Goal: Transaction & Acquisition: Book appointment/travel/reservation

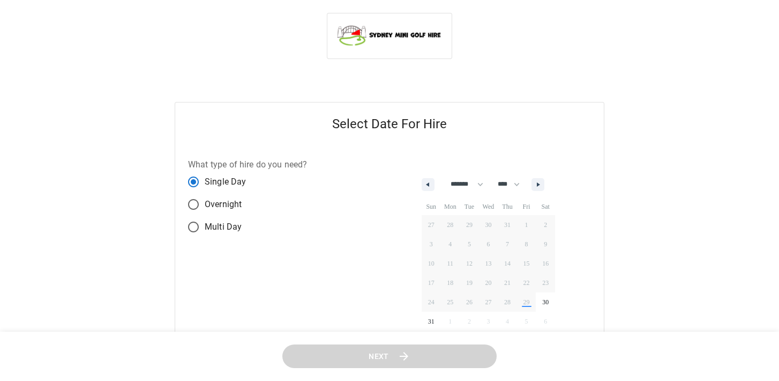
select select "*"
select select "****"
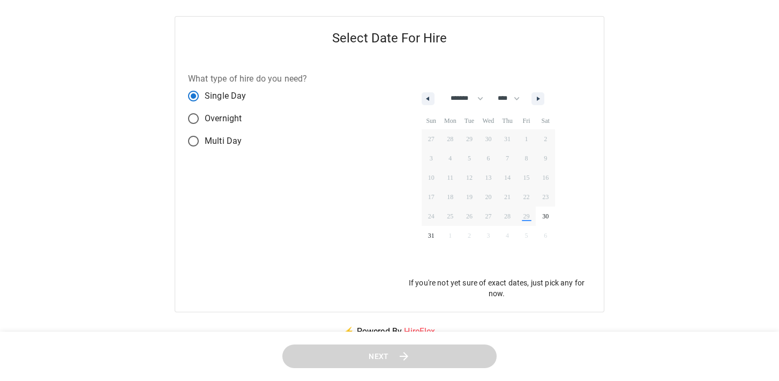
scroll to position [88, 0]
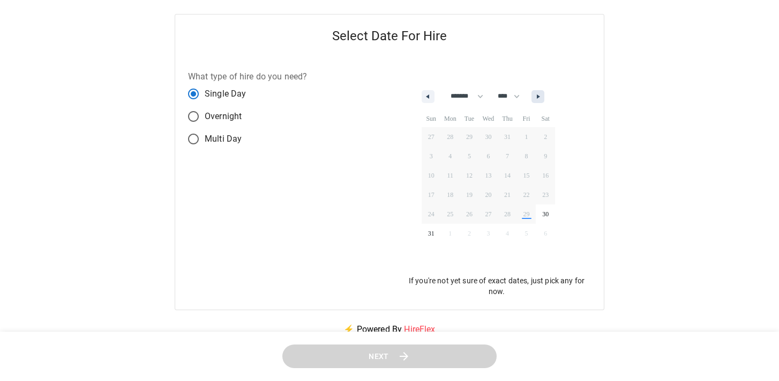
click at [543, 98] on icon "button" at bounding box center [539, 96] width 5 height 4
select select "*"
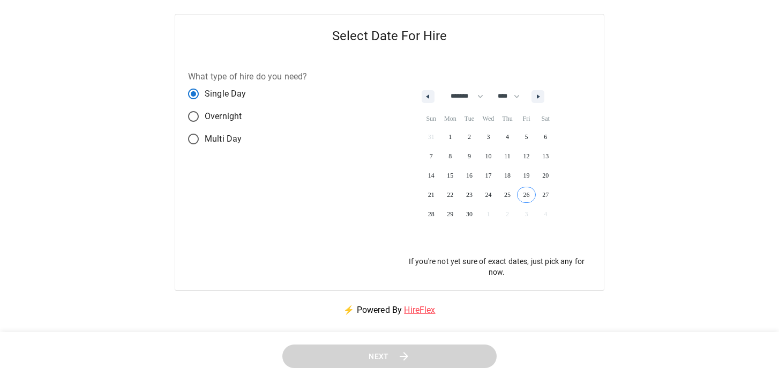
click at [536, 192] on span "26" at bounding box center [526, 195] width 19 height 14
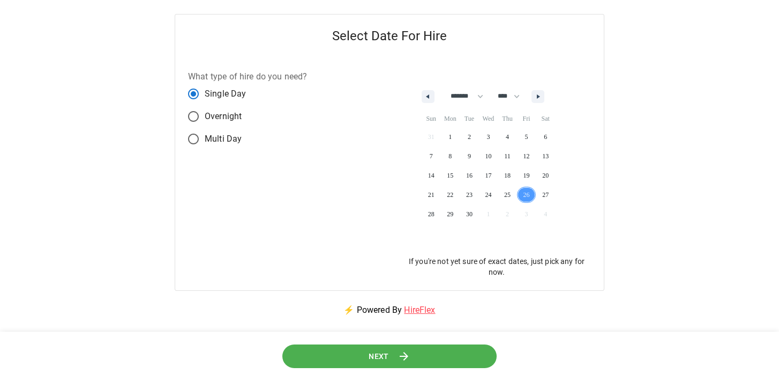
click at [402, 359] on icon at bounding box center [404, 356] width 13 height 13
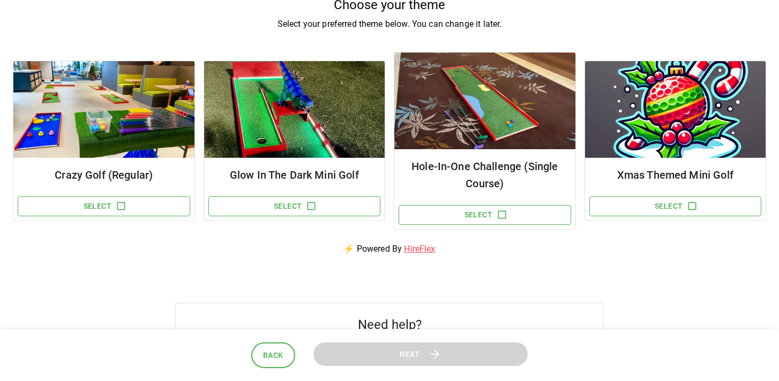
scroll to position [109, 0]
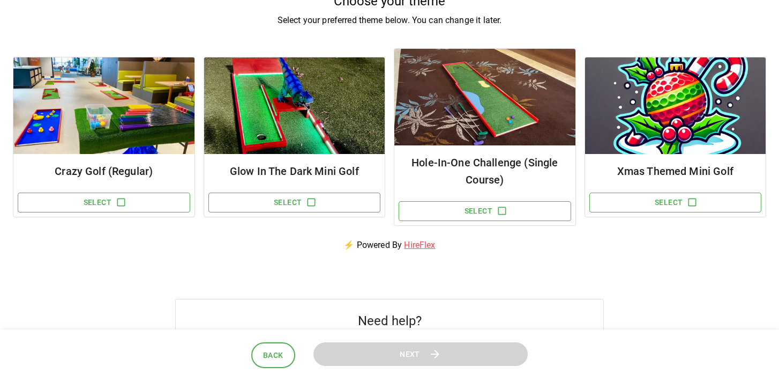
click at [510, 179] on h6 "Hole-In-One Challenge (Single Course)" at bounding box center [485, 171] width 164 height 34
click at [506, 210] on icon "button" at bounding box center [502, 211] width 8 height 8
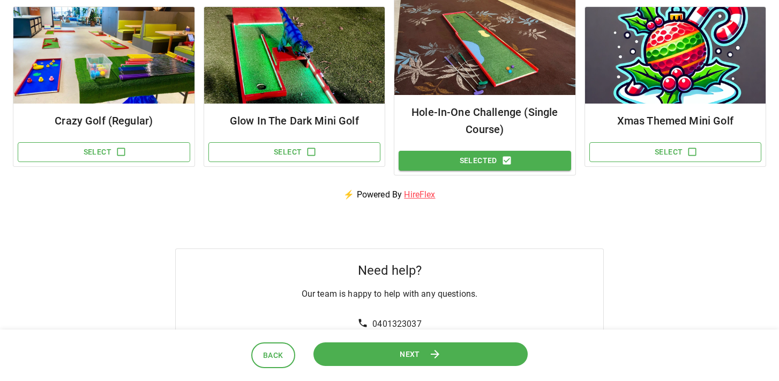
scroll to position [157, 0]
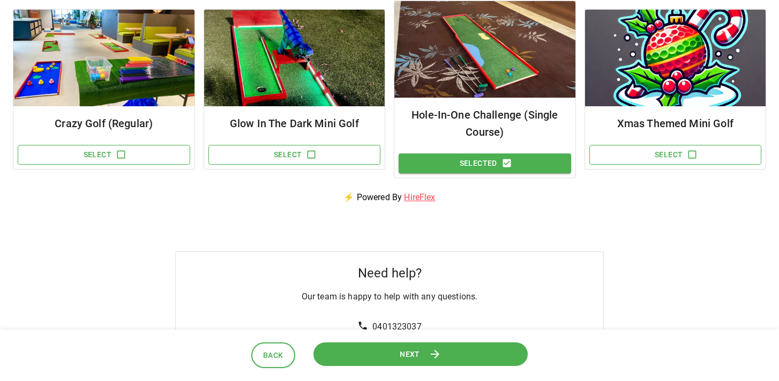
click at [509, 162] on icon "button" at bounding box center [507, 163] width 8 height 8
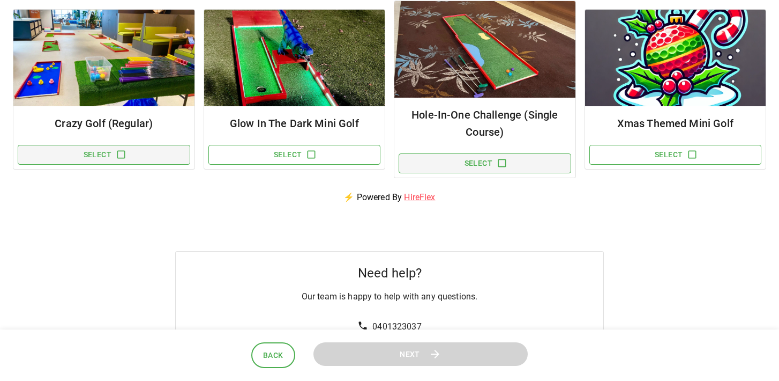
click at [121, 154] on icon "button" at bounding box center [121, 154] width 11 height 11
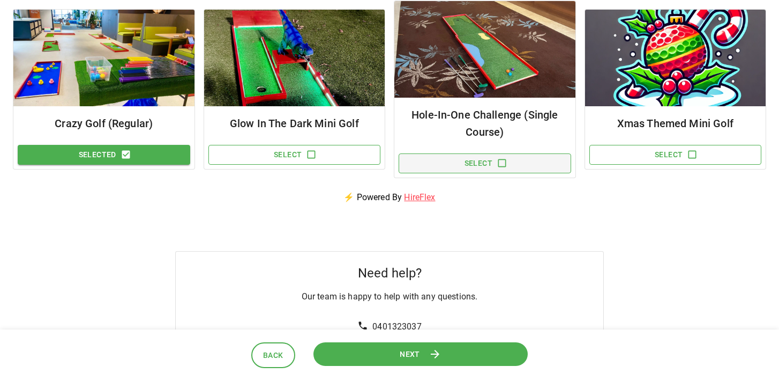
click at [366, 351] on button "Next" at bounding box center [421, 353] width 214 height 24
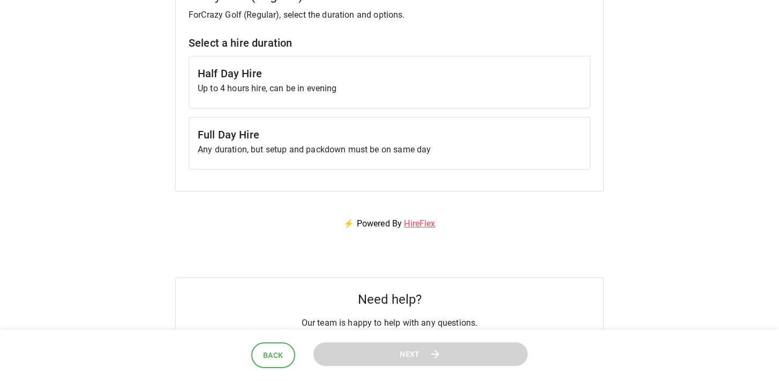
scroll to position [134, 0]
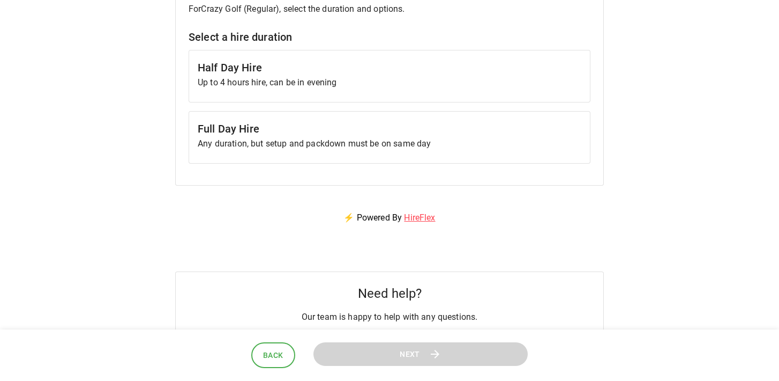
click at [281, 72] on h6 "Half Day Hire" at bounding box center [390, 67] width 384 height 17
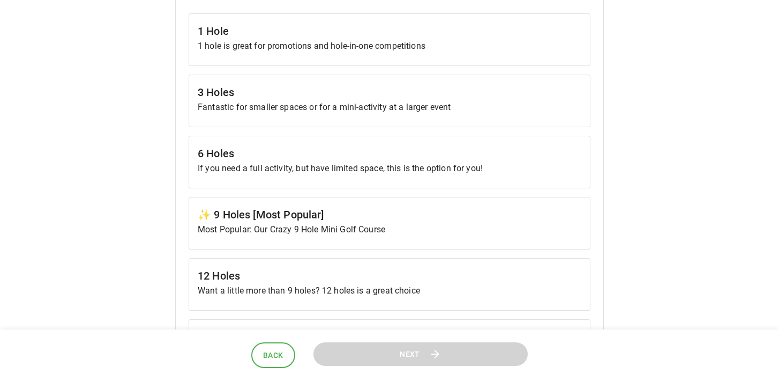
scroll to position [379, 0]
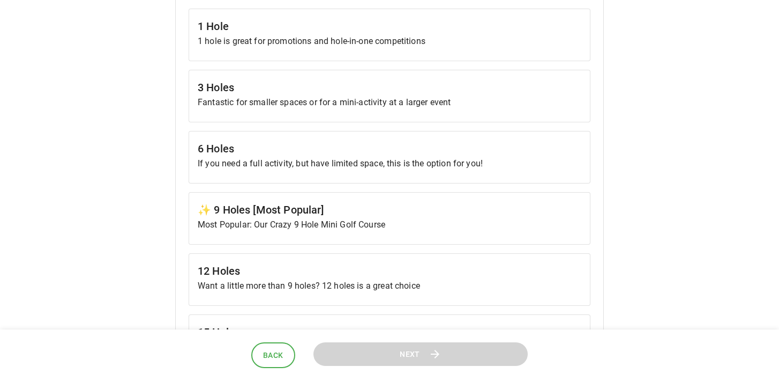
click at [294, 211] on h6 "✨ 9 Holes [Most Popular]" at bounding box center [390, 209] width 384 height 17
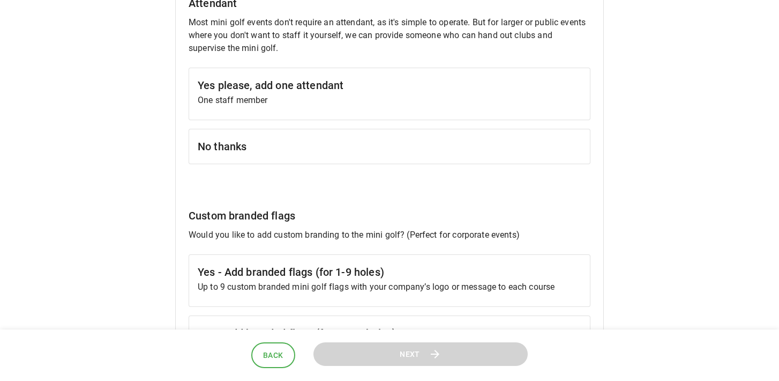
scroll to position [912, 0]
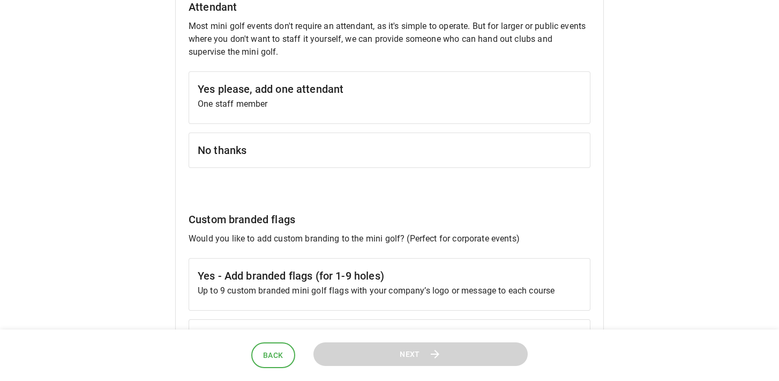
click at [272, 142] on h6 "No thanks" at bounding box center [390, 150] width 384 height 17
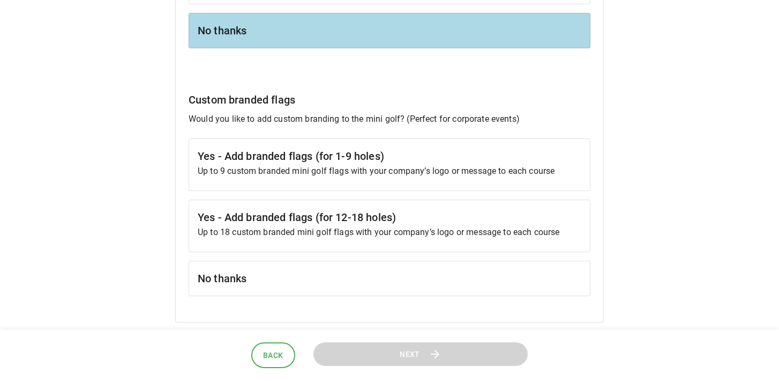
scroll to position [1039, 0]
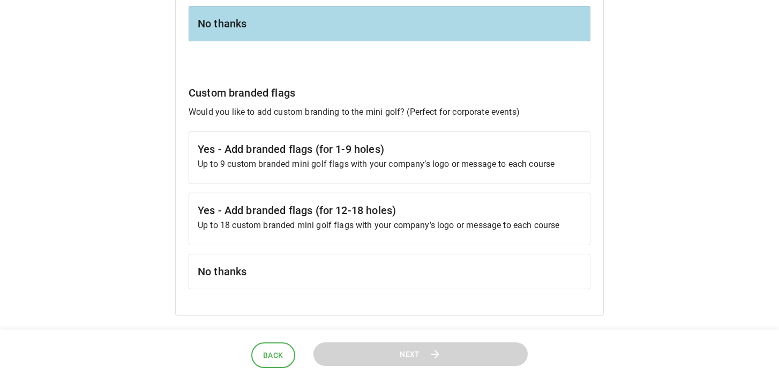
click at [241, 270] on h6 "No thanks" at bounding box center [390, 271] width 384 height 17
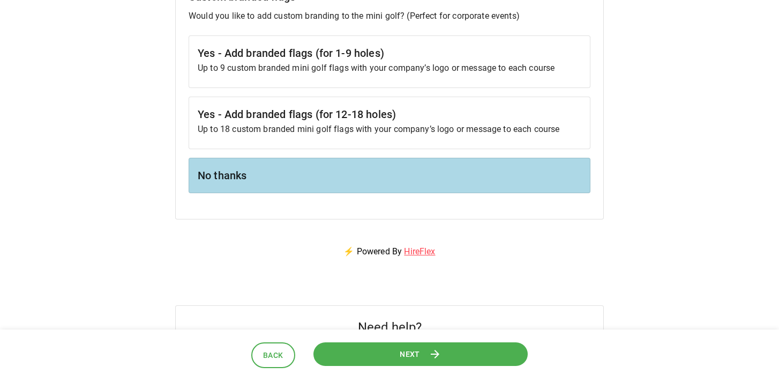
click at [341, 358] on button "Next" at bounding box center [421, 353] width 214 height 24
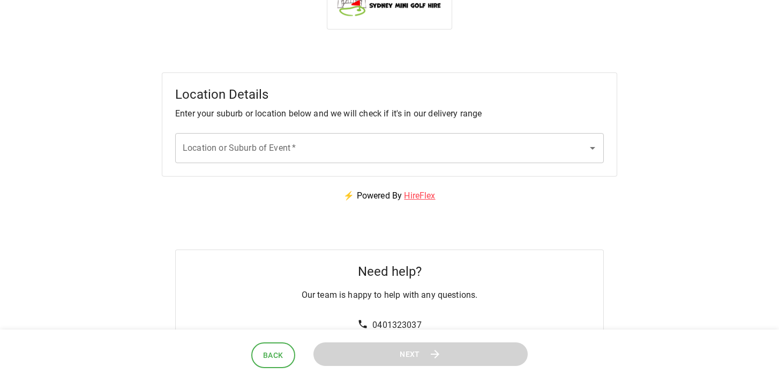
scroll to position [0, 0]
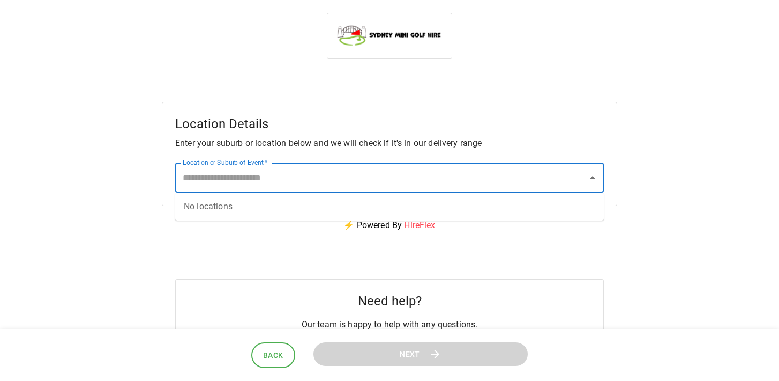
click at [332, 184] on input "Location or Suburb of Event   *" at bounding box center [381, 177] width 403 height 20
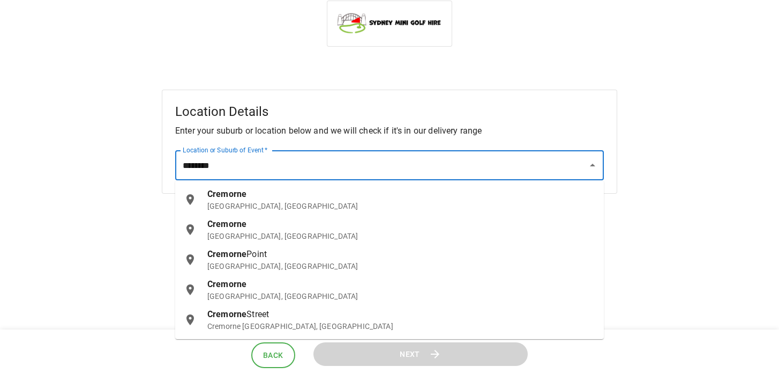
scroll to position [13, 0]
click at [328, 232] on p "[GEOGRAPHIC_DATA], [GEOGRAPHIC_DATA]" at bounding box center [401, 235] width 388 height 11
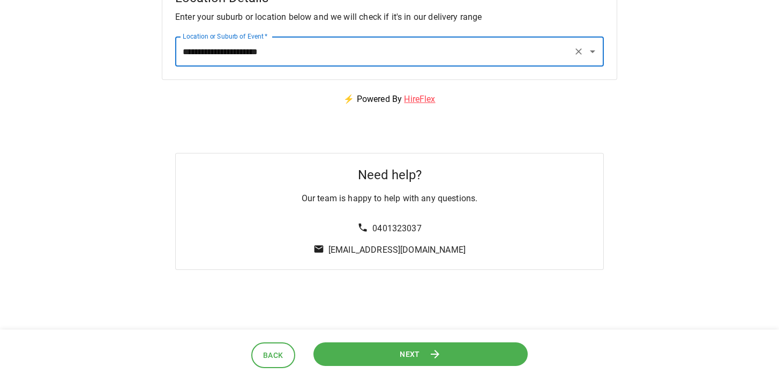
scroll to position [128, 0]
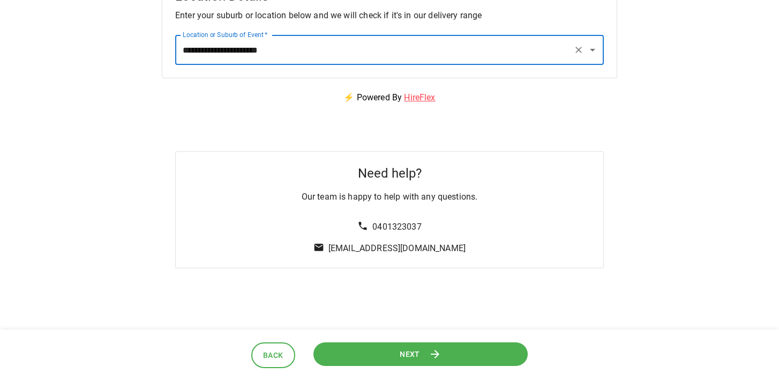
type input "**********"
click at [359, 351] on button "Next" at bounding box center [421, 353] width 214 height 24
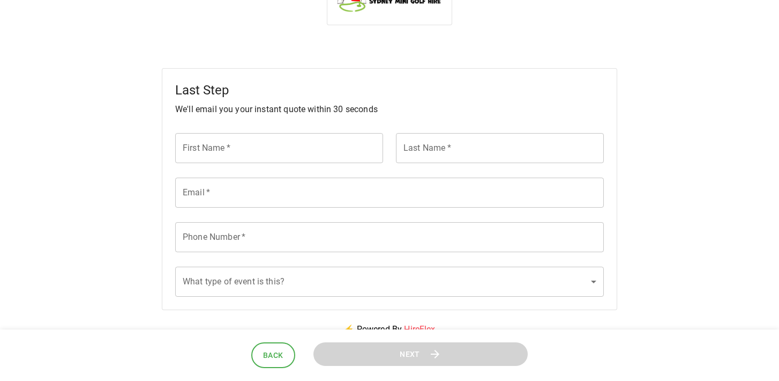
scroll to position [0, 0]
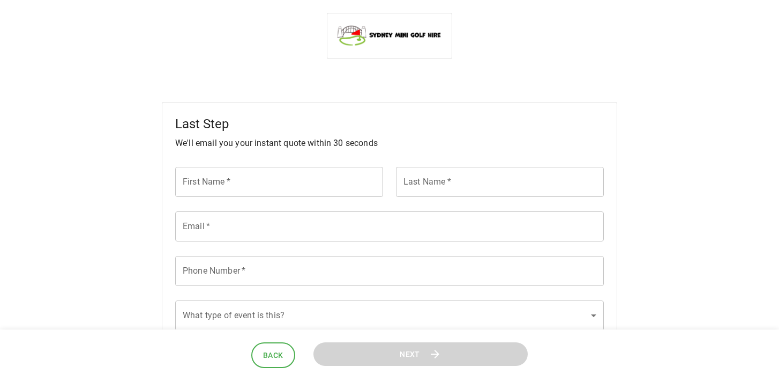
click at [258, 184] on input "First Name   *" at bounding box center [279, 182] width 208 height 30
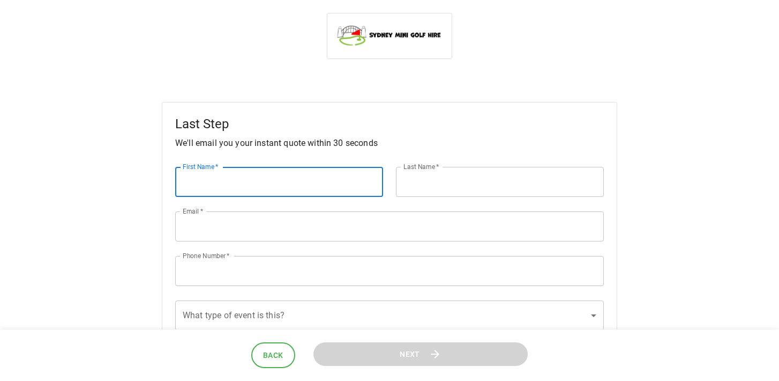
type input "*******"
type input "**********"
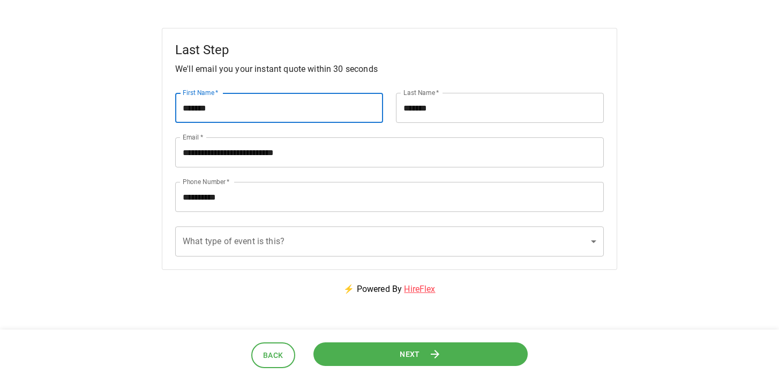
scroll to position [117, 0]
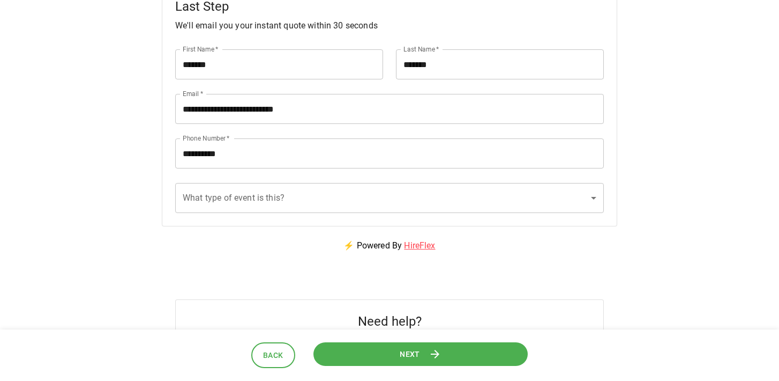
click at [352, 358] on button "Next" at bounding box center [421, 353] width 214 height 24
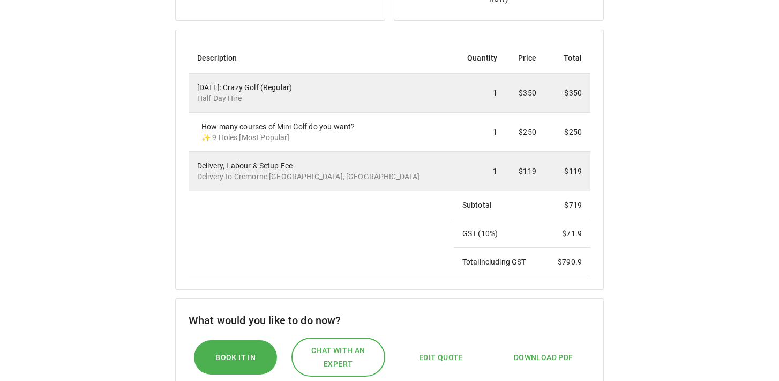
scroll to position [239, 0]
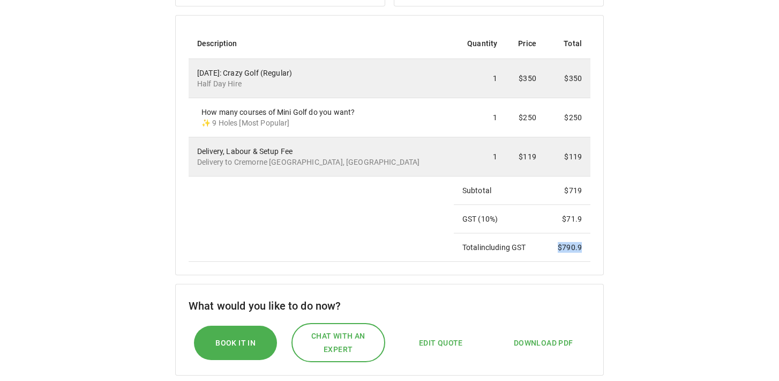
drag, startPoint x: 559, startPoint y: 246, endPoint x: 586, endPoint y: 247, distance: 27.4
click at [586, 247] on td "$ 790.9" at bounding box center [568, 247] width 46 height 28
copy td "$ 790.9"
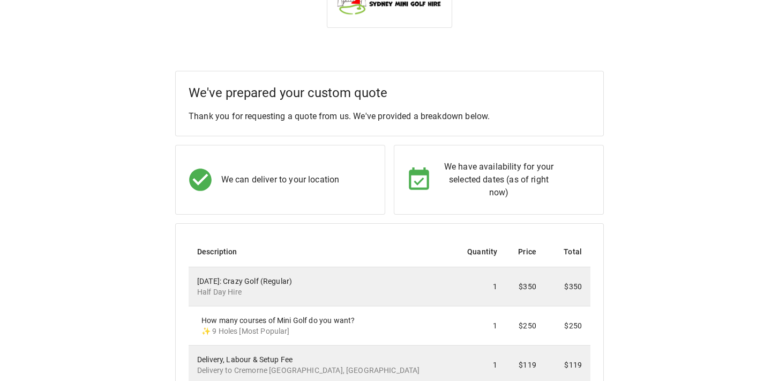
scroll to position [0, 0]
